Goal: Find specific page/section

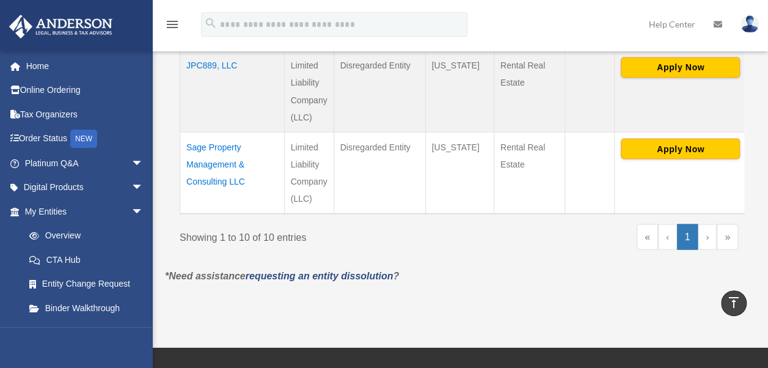
scroll to position [1068, 0]
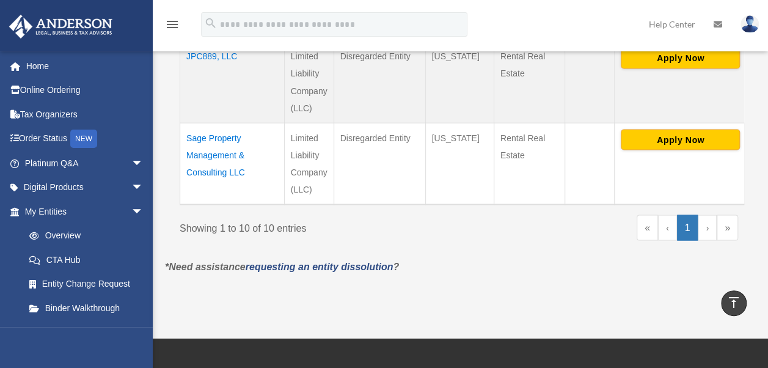
click at [214, 123] on td "Sage Property Management & Consulting LLC" at bounding box center [232, 164] width 104 height 82
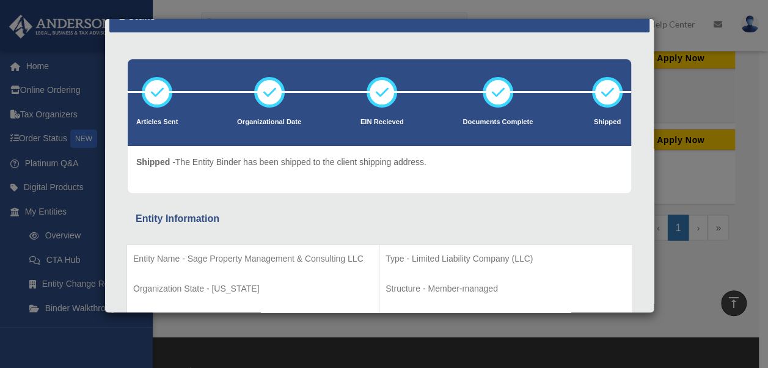
scroll to position [0, 0]
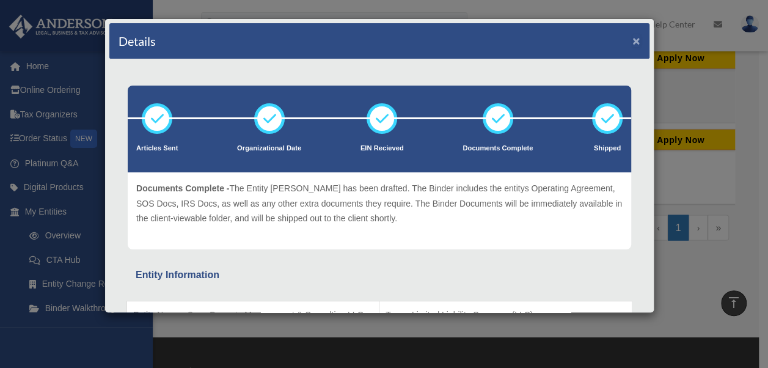
click at [632, 37] on button "×" at bounding box center [636, 40] width 8 height 13
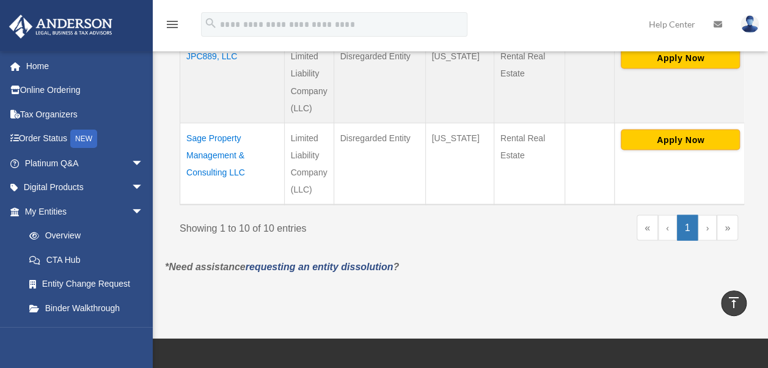
click at [215, 123] on td "Sage Property Management & Consulting LLC" at bounding box center [232, 164] width 104 height 82
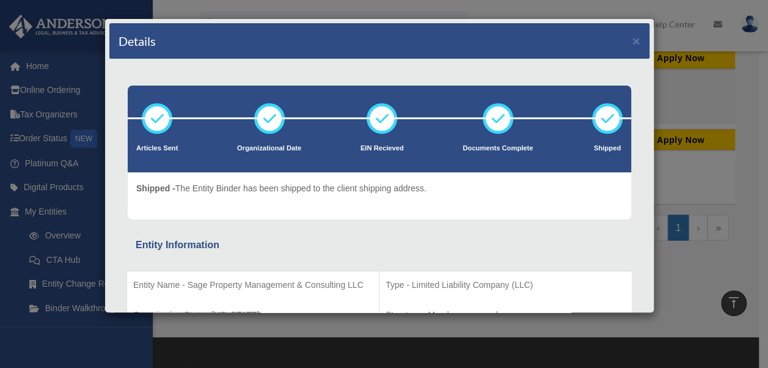
click at [716, 56] on div "Details × Articles Sent Organizational Date" at bounding box center [384, 184] width 768 height 368
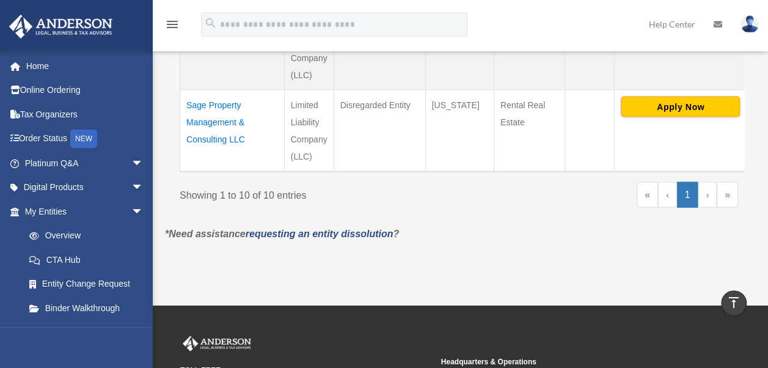
scroll to position [1105, 0]
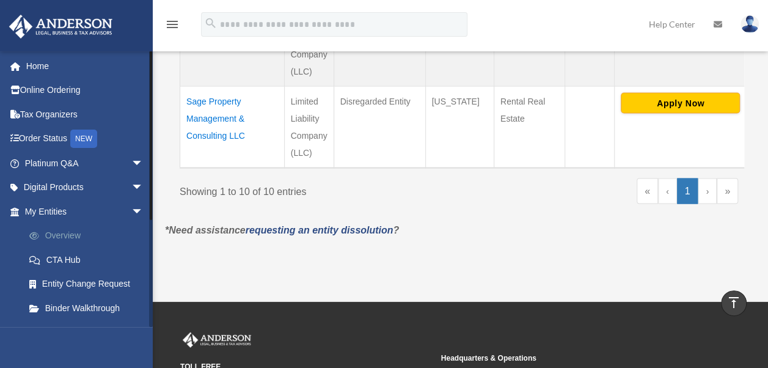
click at [61, 225] on link "Overview" at bounding box center [89, 236] width 145 height 24
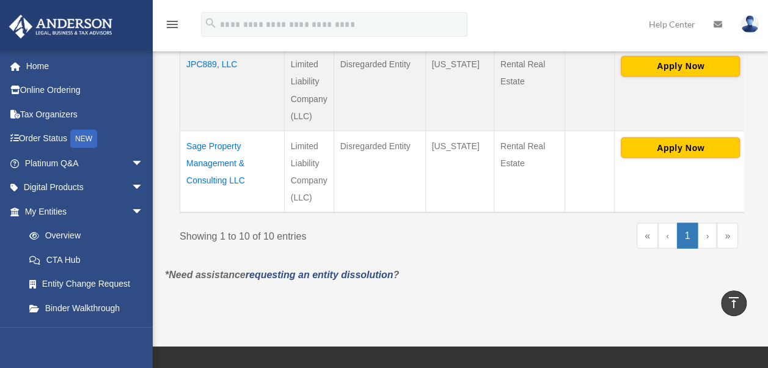
scroll to position [1058, 0]
